Goal: Navigation & Orientation: Find specific page/section

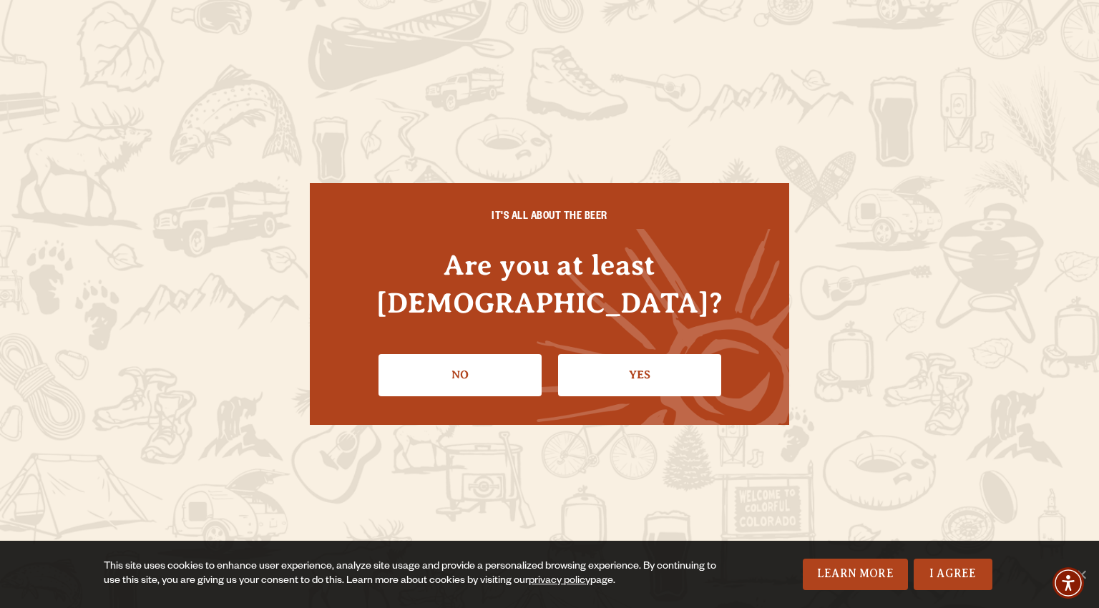
click at [648, 354] on link "Yes" at bounding box center [639, 374] width 163 height 41
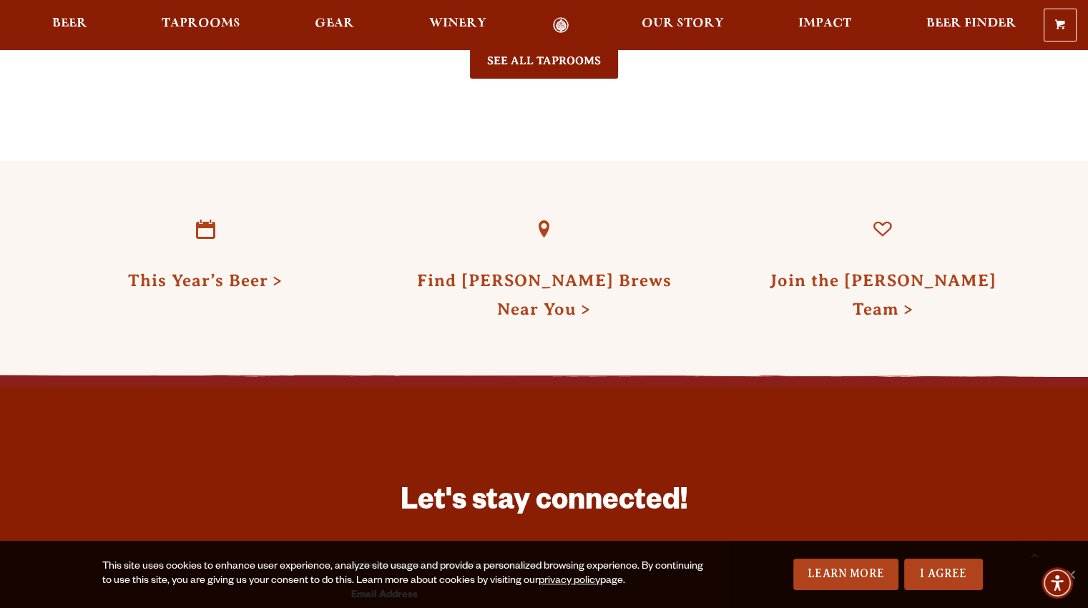
scroll to position [3630, 0]
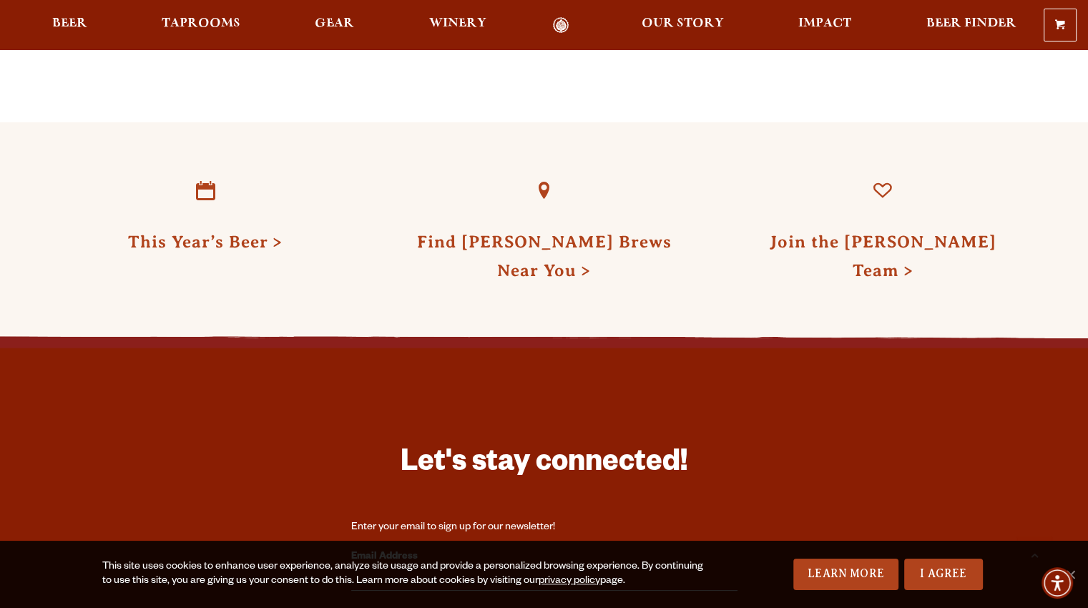
click at [58, 24] on span "Beer" at bounding box center [69, 23] width 35 height 11
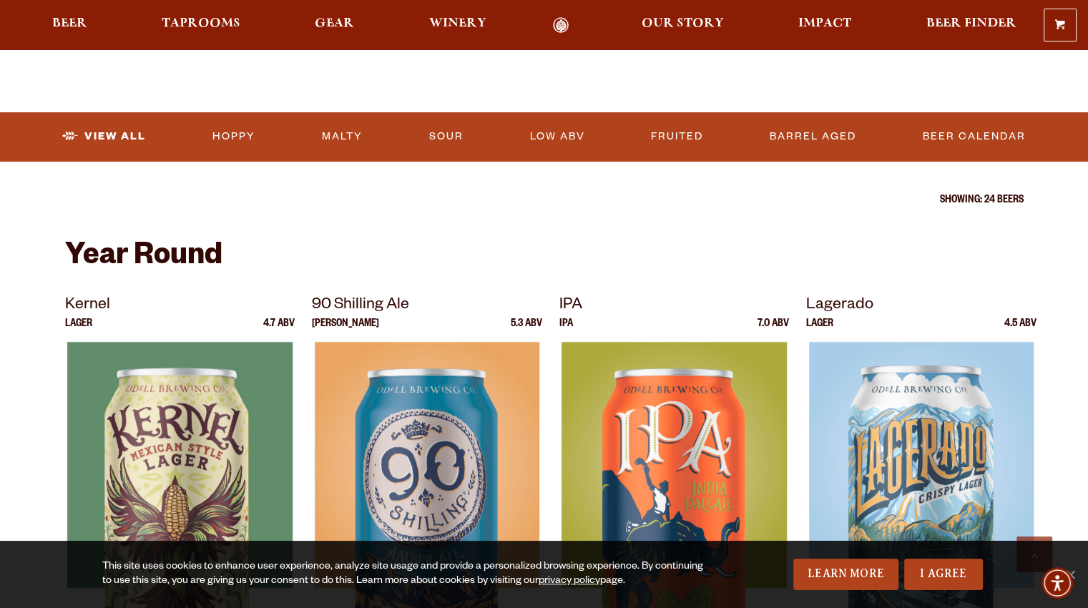
scroll to position [423, 0]
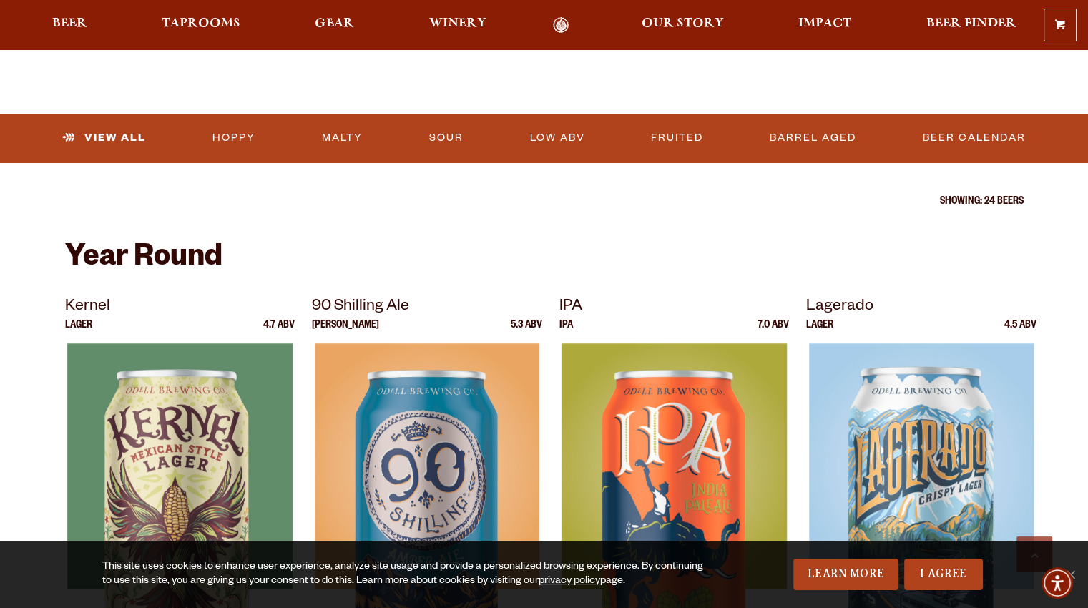
click at [567, 112] on div at bounding box center [544, 77] width 959 height 72
